Goal: Transaction & Acquisition: Purchase product/service

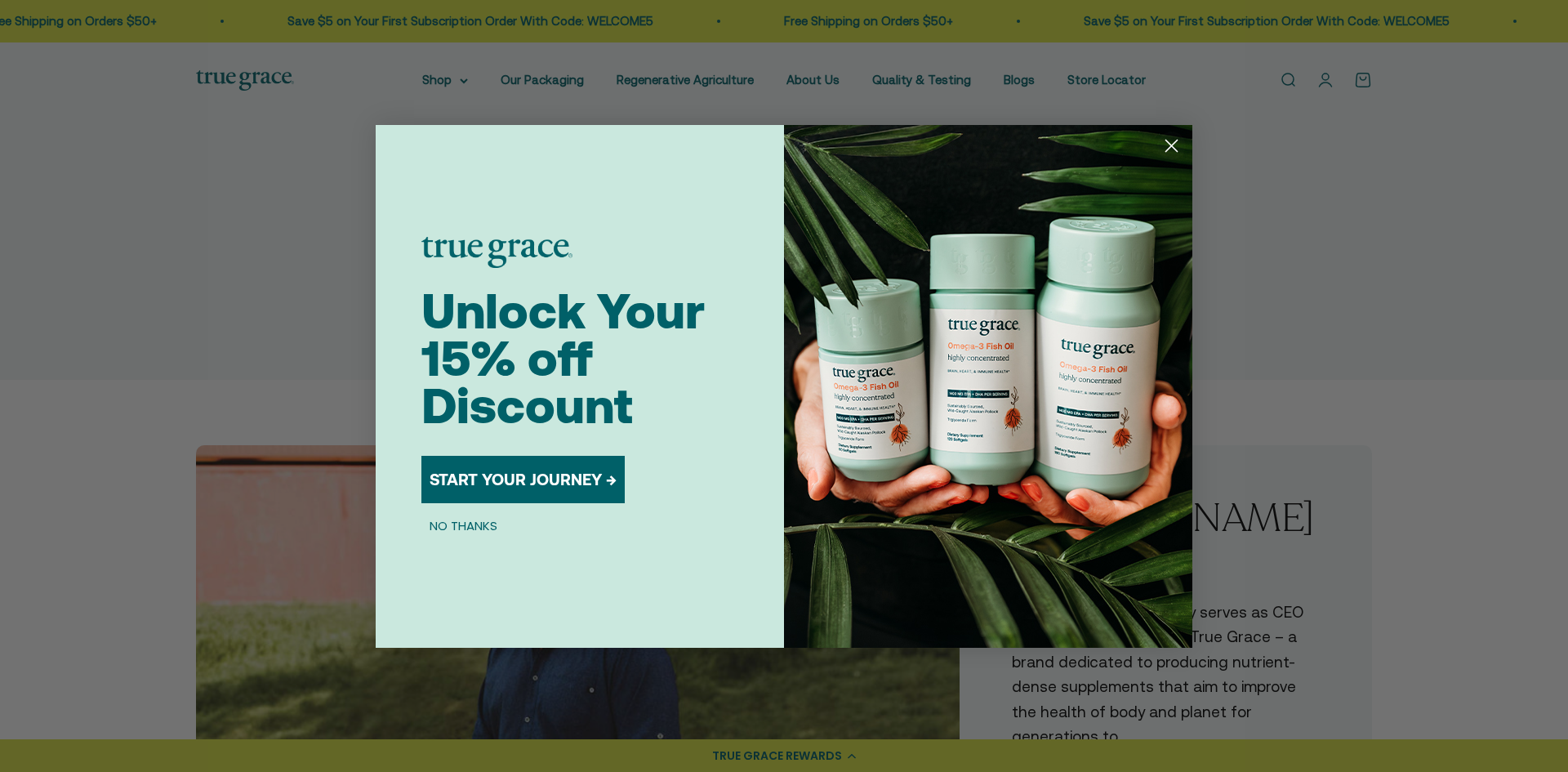
click at [1171, 142] on circle "Close dialog" at bounding box center [1172, 145] width 27 height 27
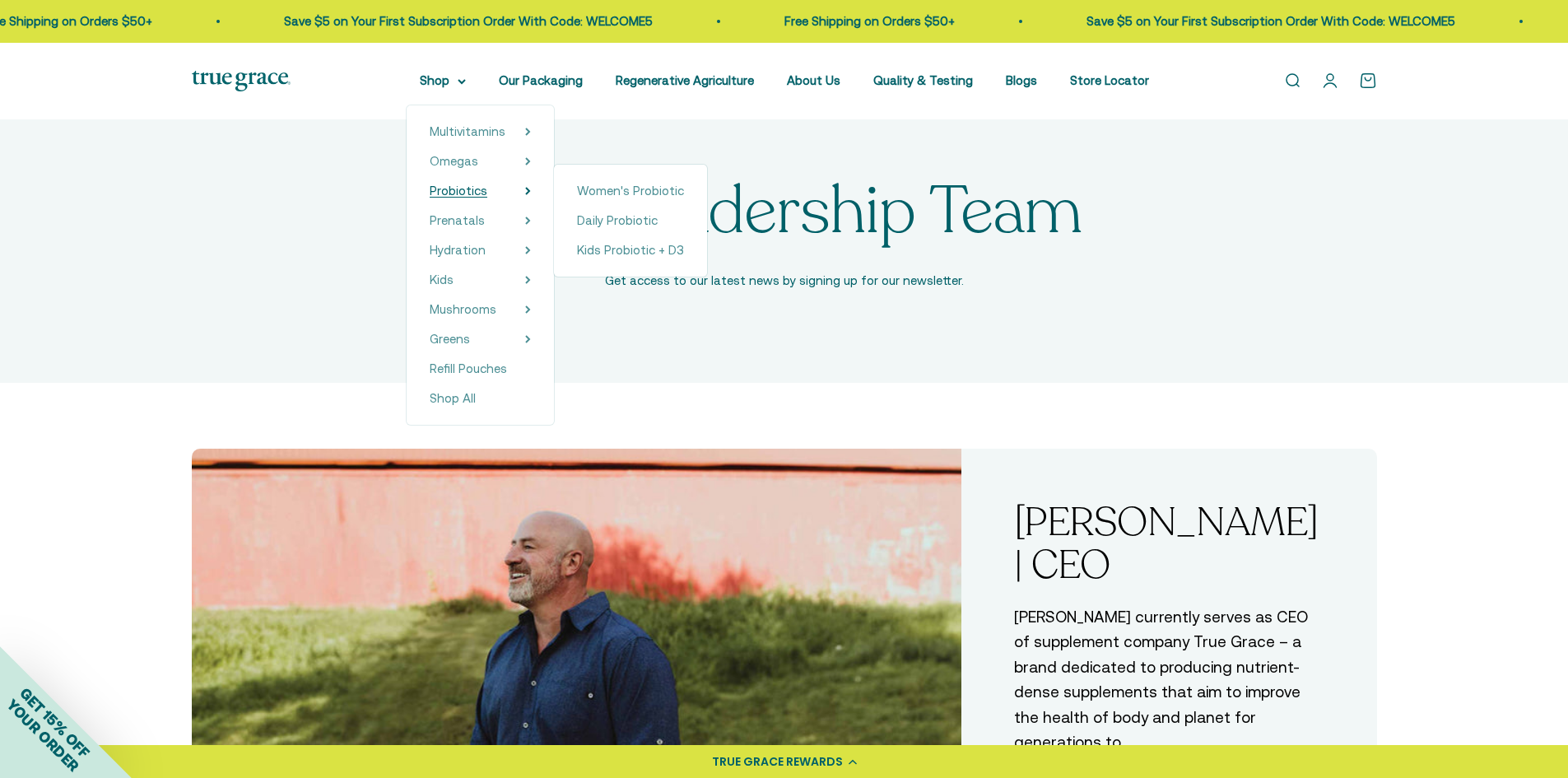
click at [474, 195] on span "Probiotics" at bounding box center [458, 191] width 57 height 14
